Goal: Check status: Check status

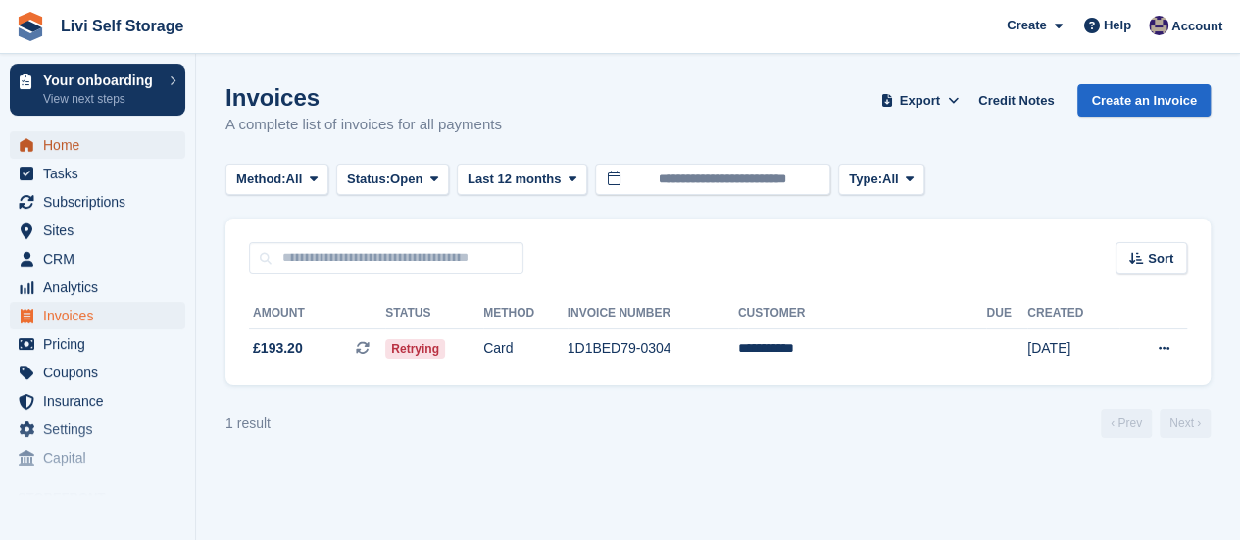
click at [72, 147] on span "Home" at bounding box center [102, 144] width 118 height 27
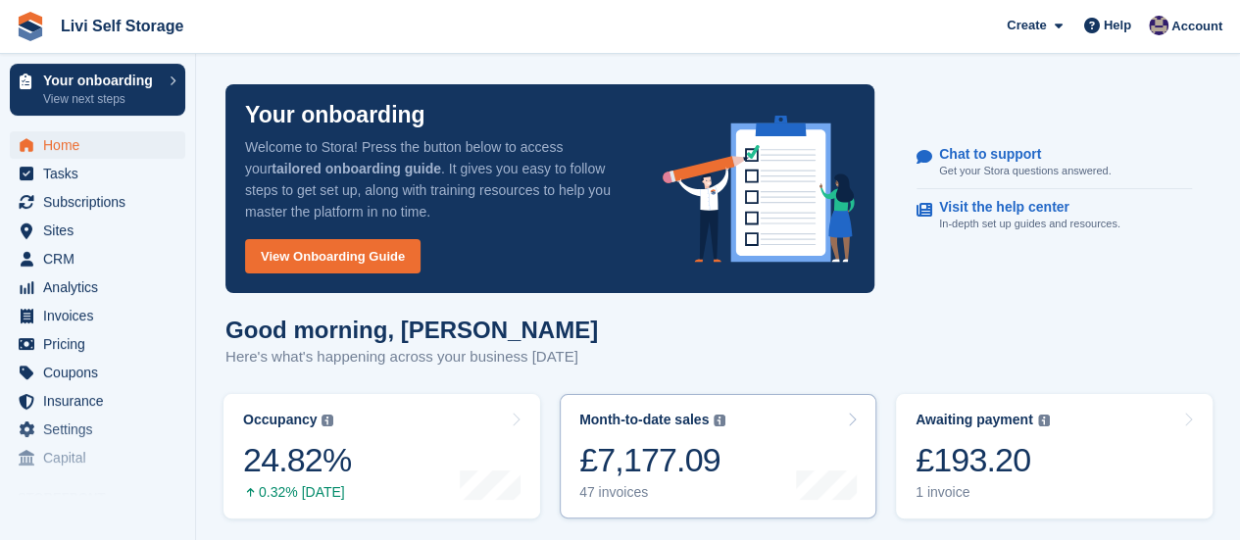
scroll to position [98, 0]
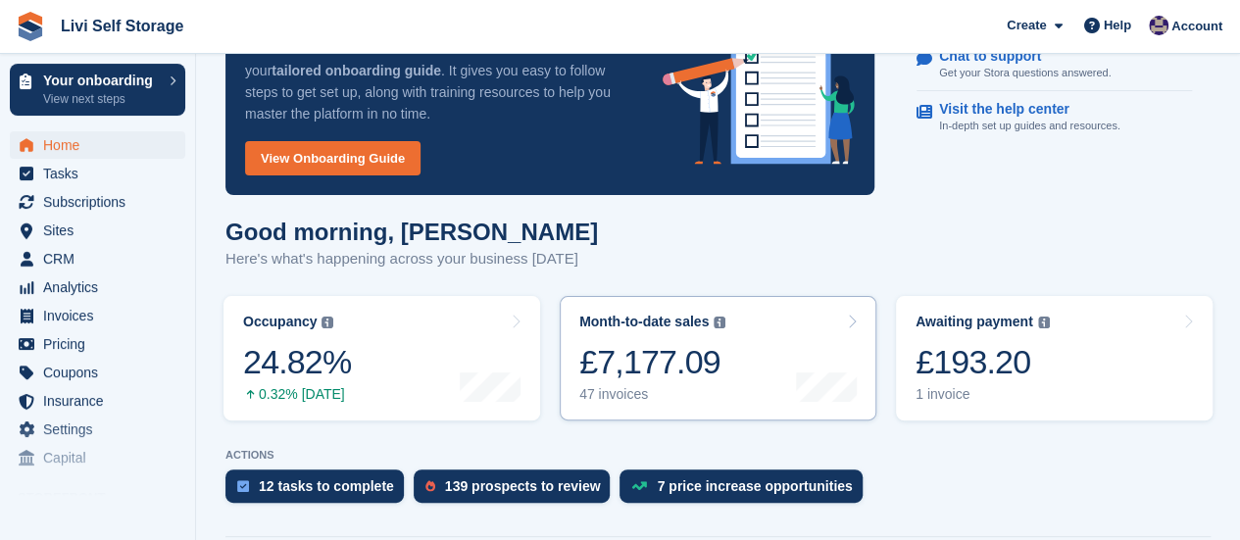
click at [604, 394] on div "47 invoices" at bounding box center [652, 394] width 146 height 17
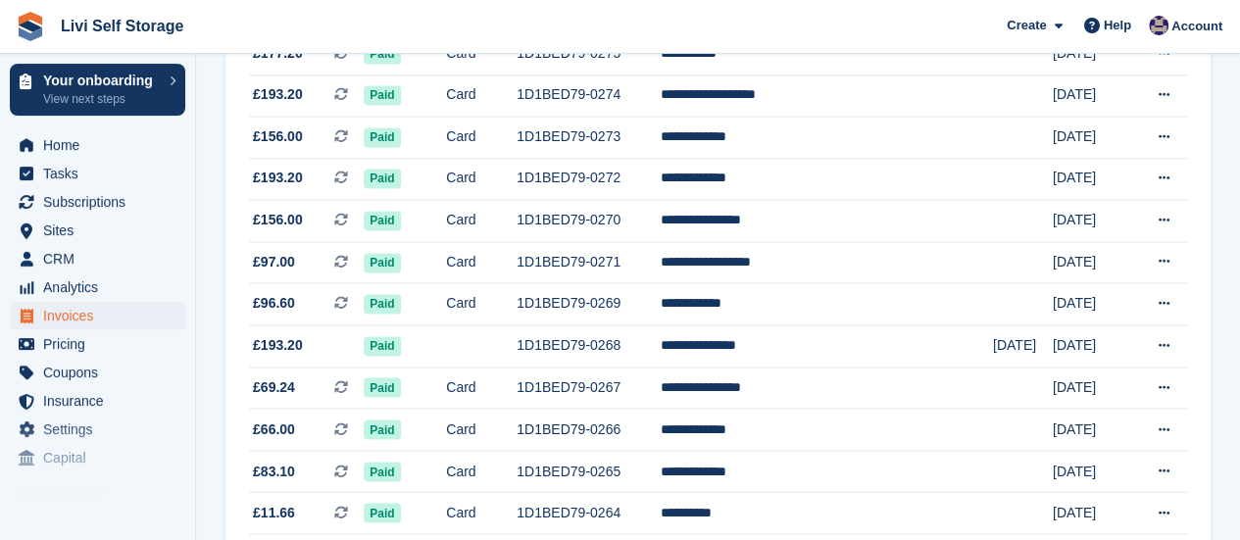
scroll to position [1569, 0]
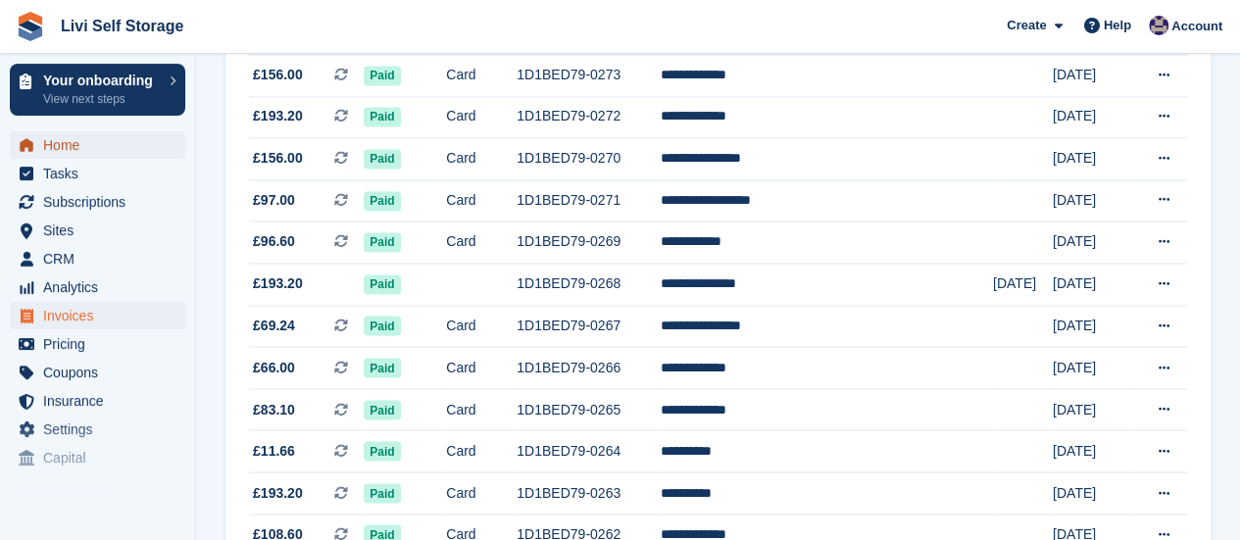
click at [55, 148] on span "Home" at bounding box center [102, 144] width 118 height 27
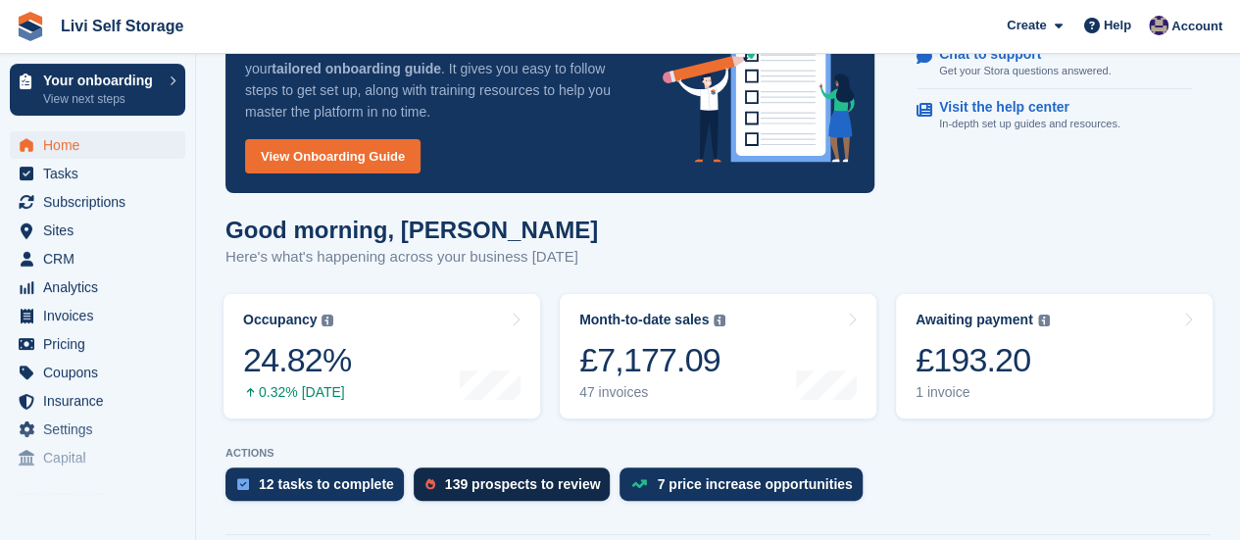
scroll to position [196, 0]
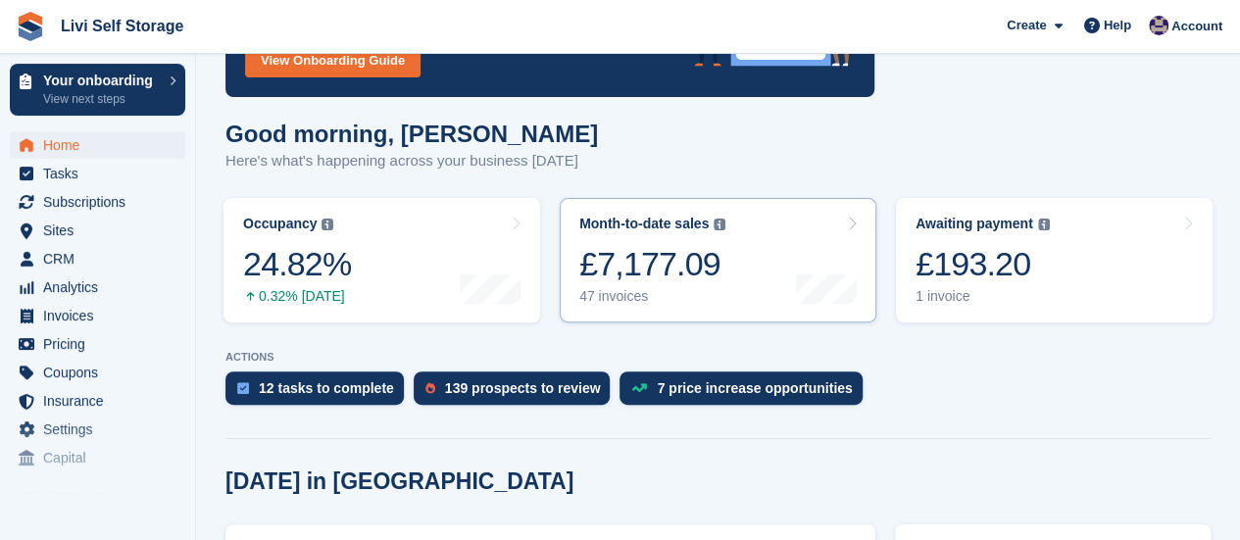
click at [619, 300] on div "47 invoices" at bounding box center [652, 296] width 146 height 17
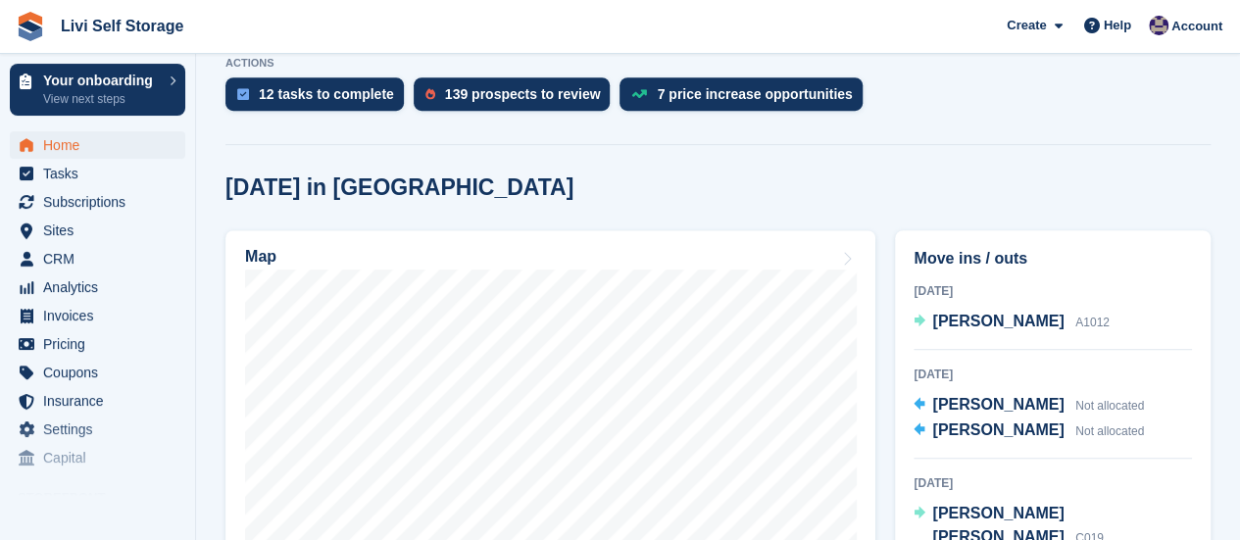
scroll to position [392, 0]
